Goal: Information Seeking & Learning: Learn about a topic

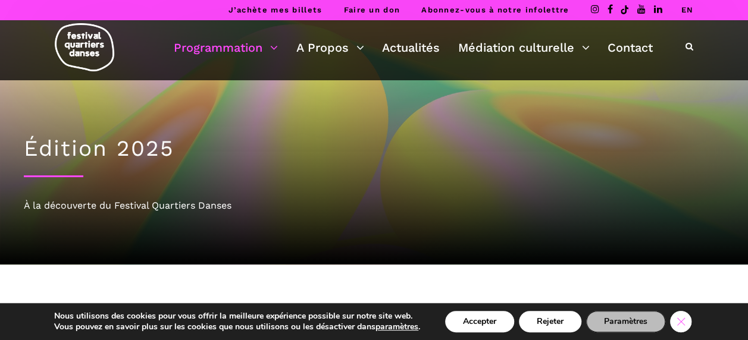
click at [661, 83] on icon "Close GDPR Cookie Banner" at bounding box center [680, 321] width 21 height 18
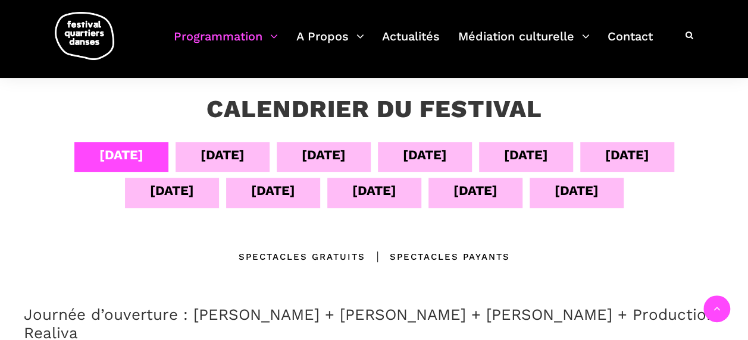
scroll to position [214, 0]
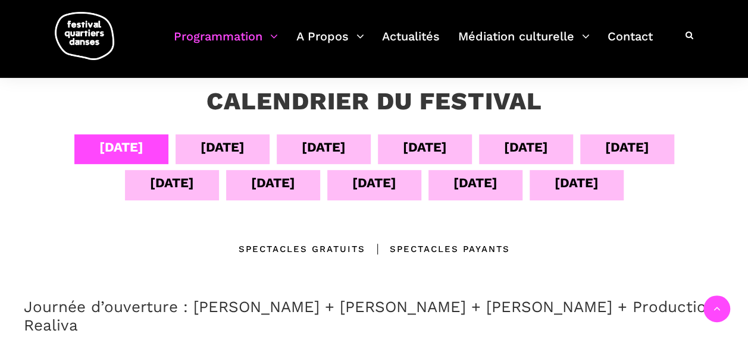
click at [434, 83] on div "07 sept" at bounding box center [425, 147] width 44 height 21
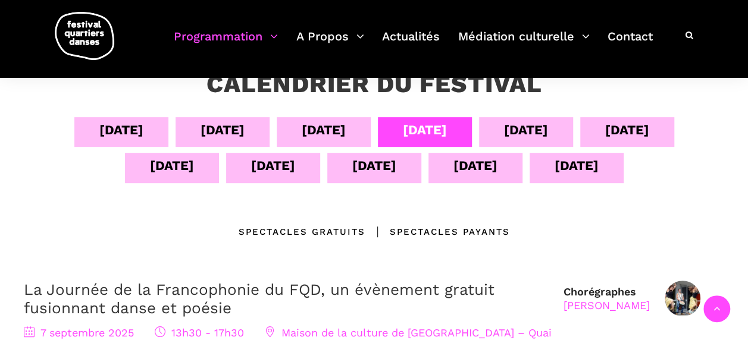
scroll to position [194, 0]
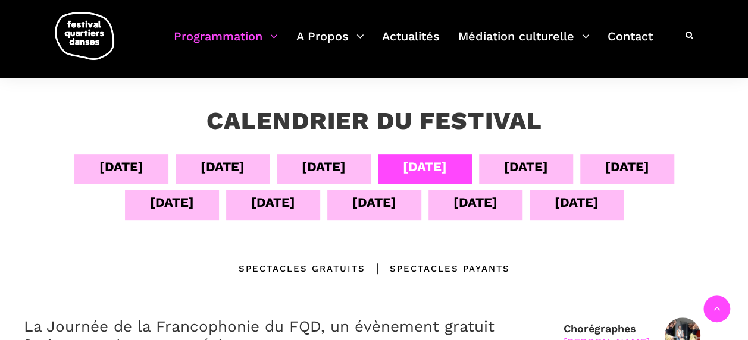
click at [527, 83] on div "08 sept" at bounding box center [526, 167] width 44 height 21
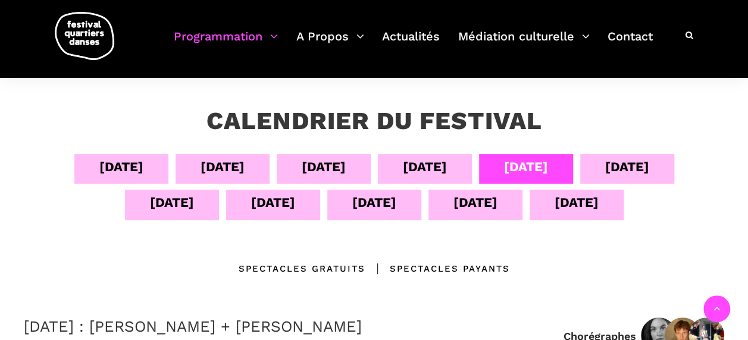
click at [640, 83] on div "09 sept" at bounding box center [627, 167] width 44 height 21
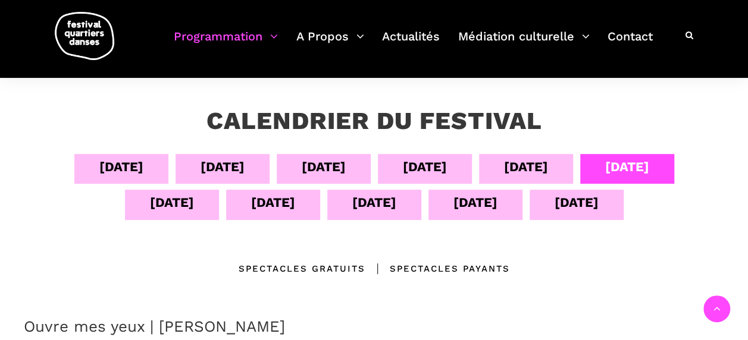
click at [477, 83] on div "13 sept" at bounding box center [476, 202] width 44 height 21
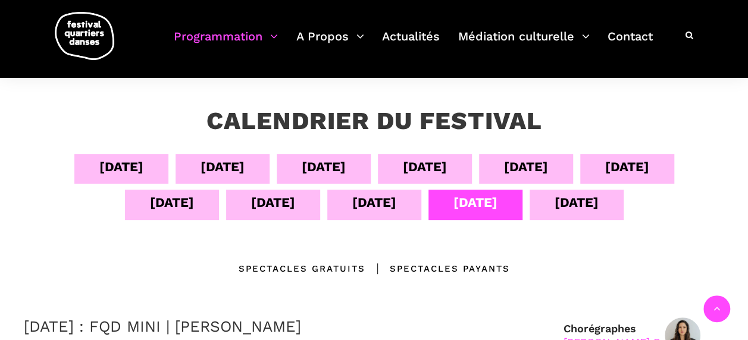
click at [573, 83] on div "14 sept" at bounding box center [577, 202] width 44 height 21
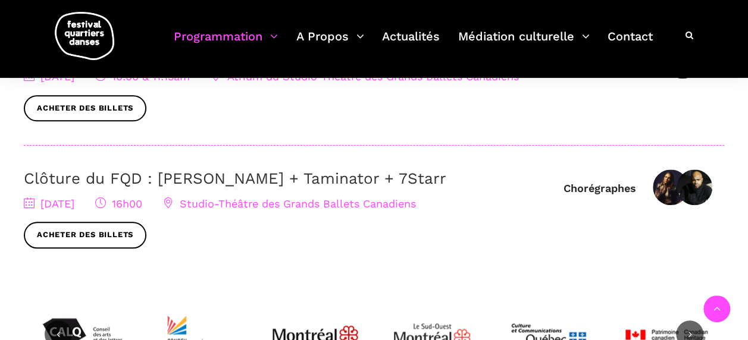
scroll to position [484, 0]
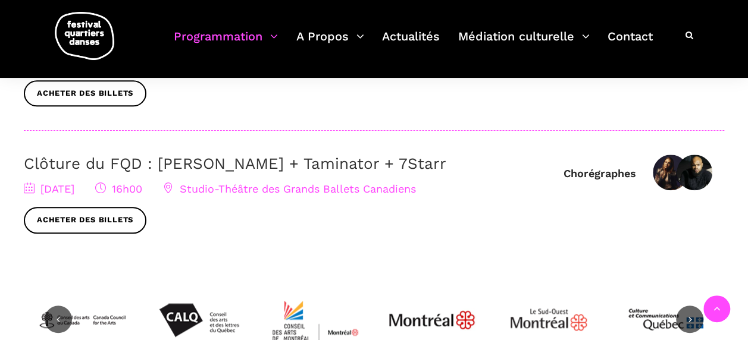
click at [268, 83] on link "Clôture du FQD : [PERSON_NAME] + Taminator + 7Starr" at bounding box center [235, 164] width 423 height 18
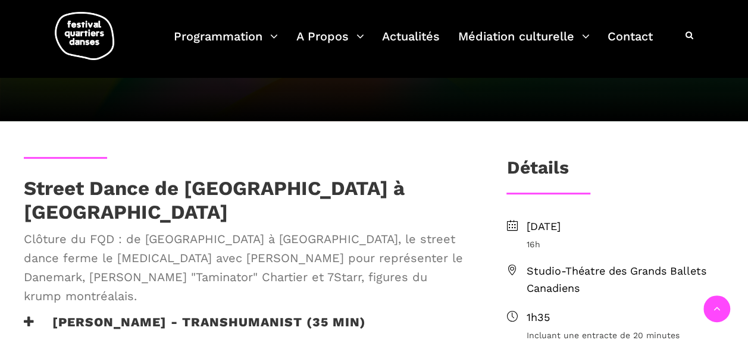
scroll to position [225, 0]
